Goal: Transaction & Acquisition: Subscribe to service/newsletter

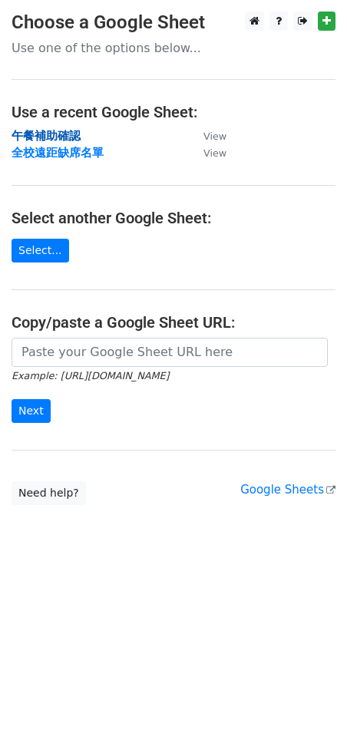
click at [59, 135] on strong "午餐補助確認" at bounding box center [46, 136] width 69 height 14
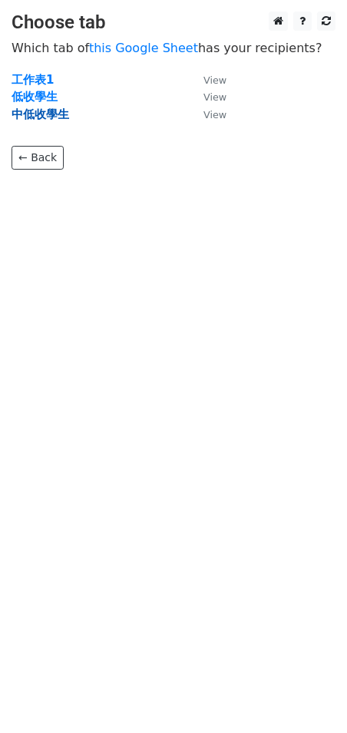
click at [39, 112] on strong "中低收學生" at bounding box center [41, 114] width 58 height 14
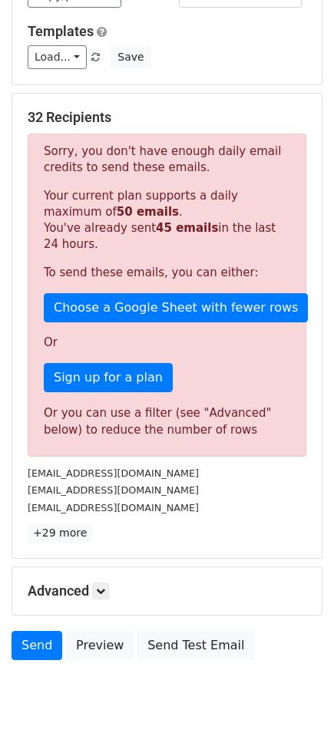
scroll to position [170, 0]
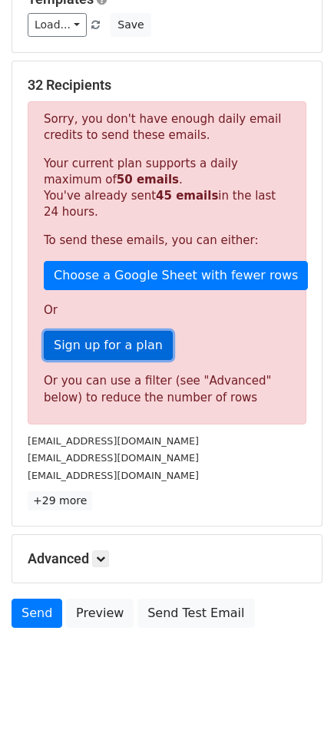
click at [104, 351] on link "Sign up for a plan" at bounding box center [108, 345] width 129 height 29
